Goal: Contribute content

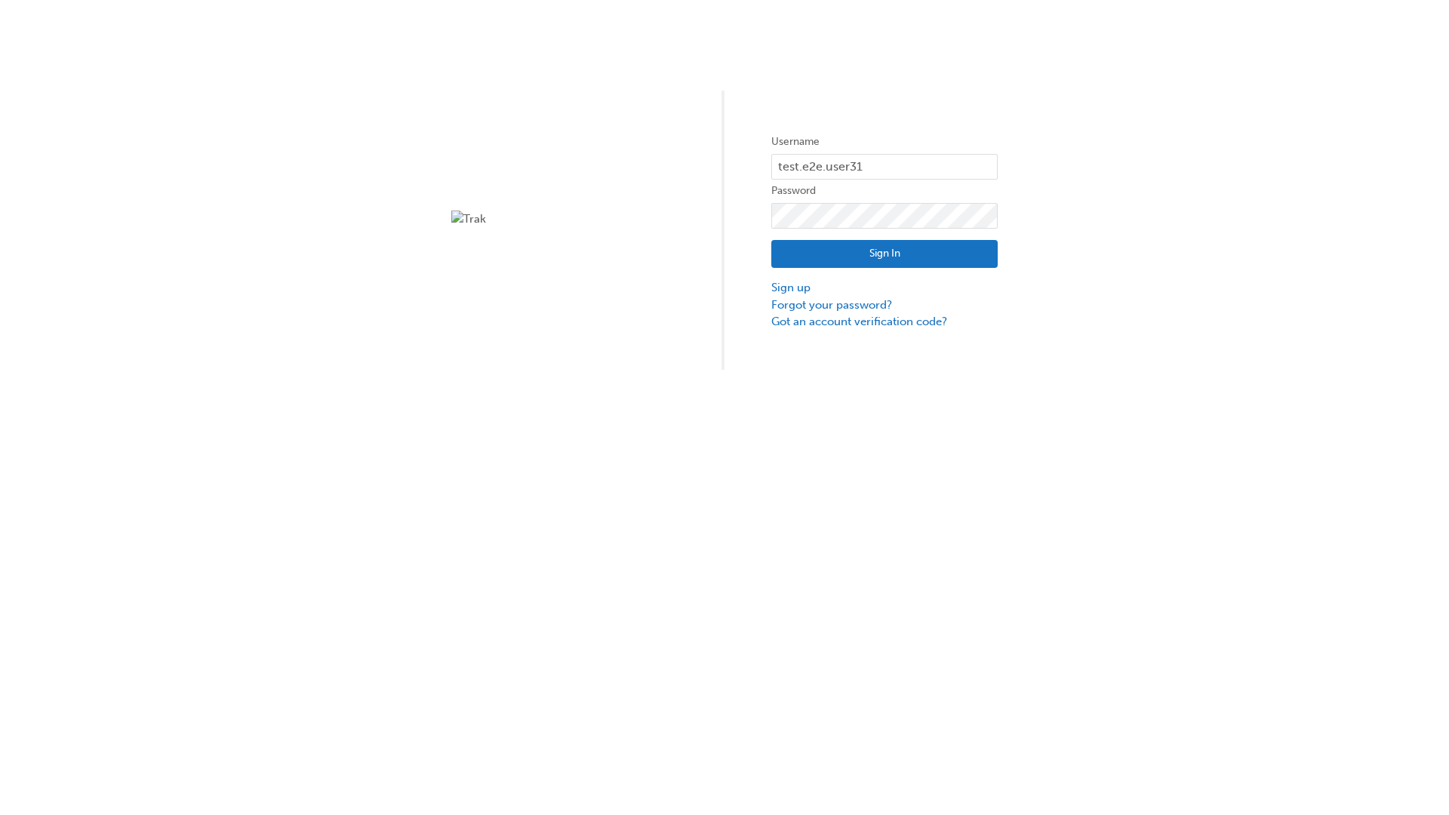
type input "test.e2e.user31"
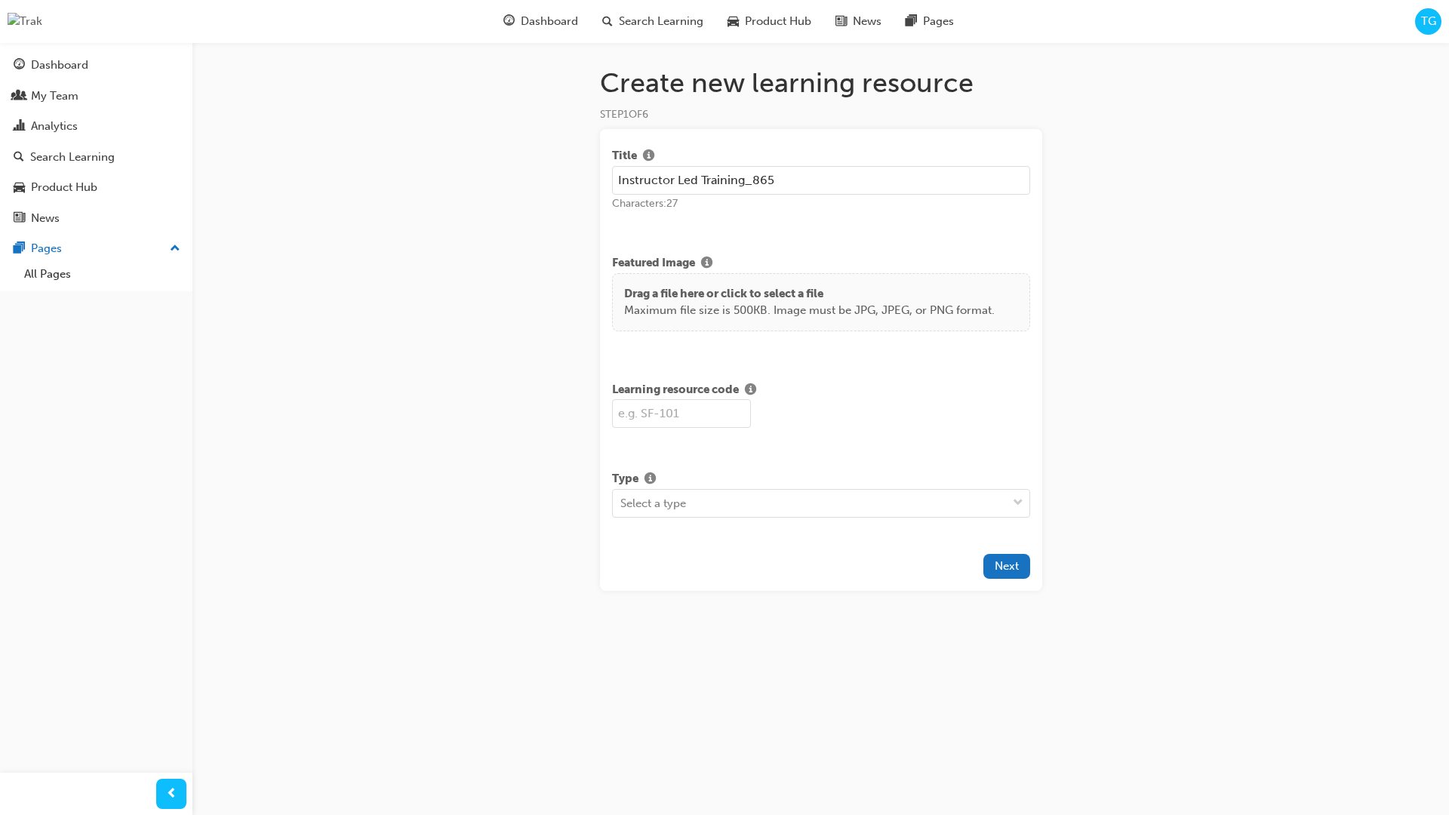
type input "Instructor Led Training_865"
type input "SF865"
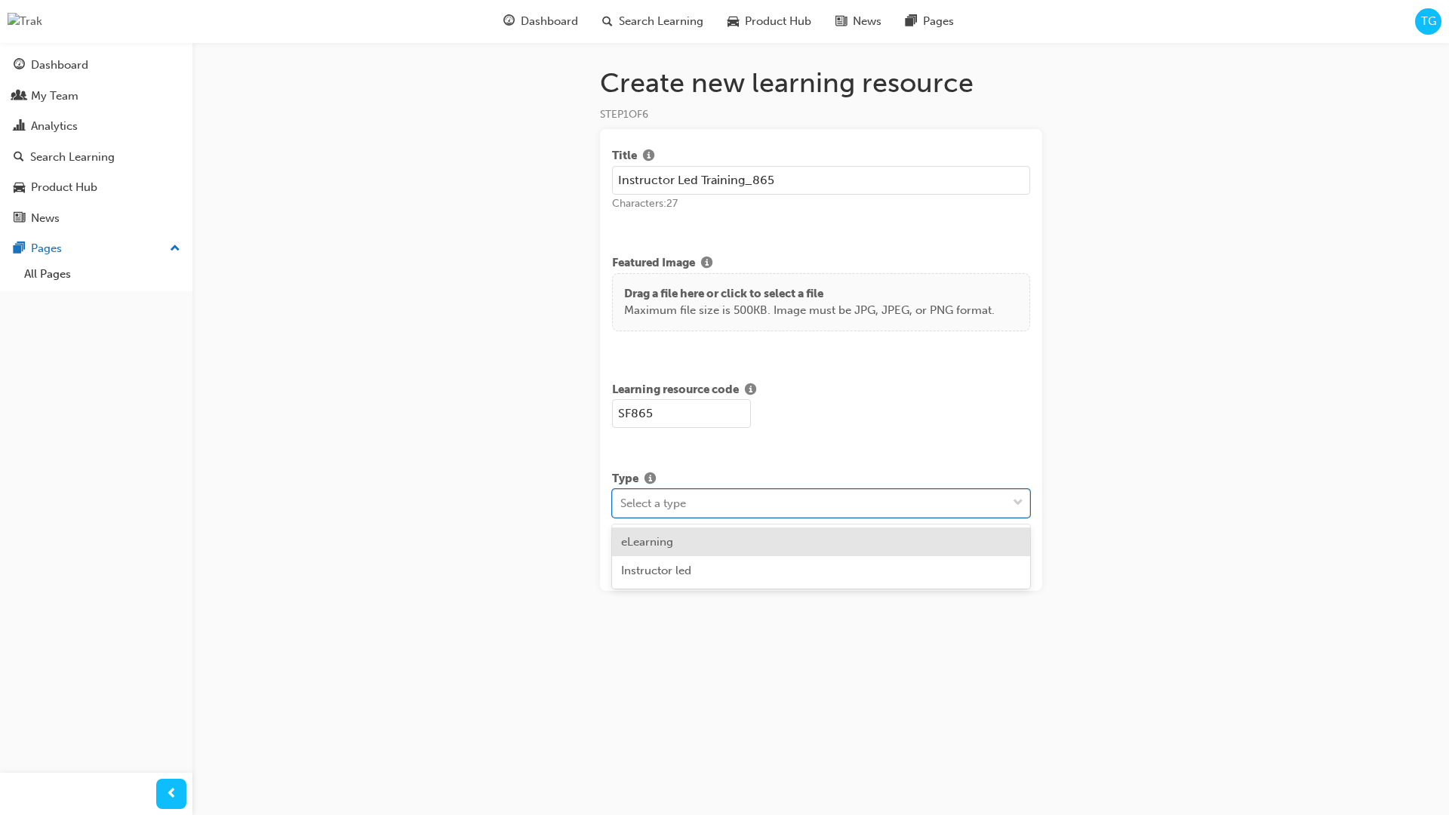
click at [1011, 509] on div at bounding box center [1017, 503] width 23 height 27
